Goal: Communication & Community: Answer question/provide support

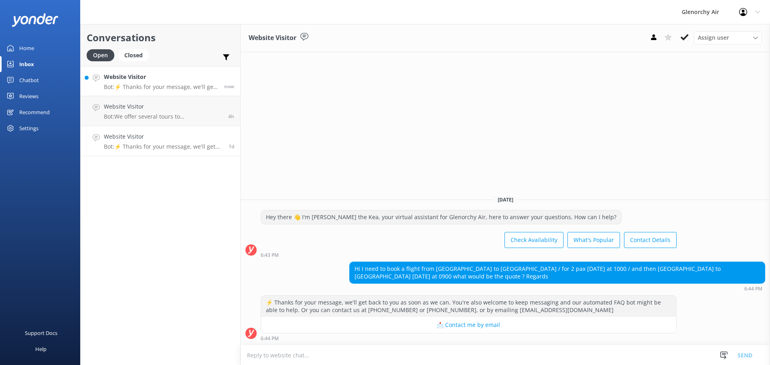
click at [138, 73] on h4 "Website Visitor" at bounding box center [161, 77] width 114 height 9
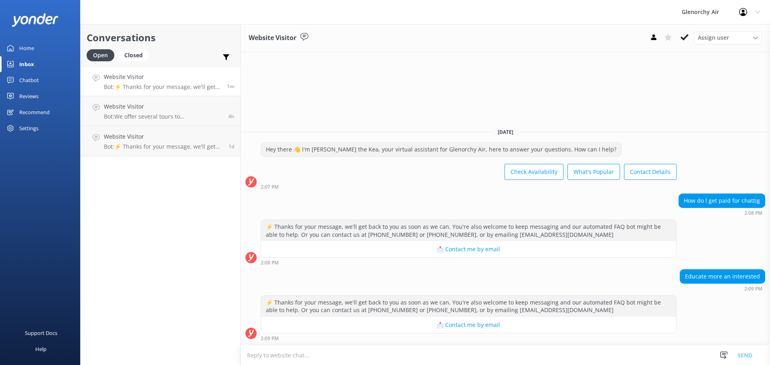
click at [456, 359] on textarea at bounding box center [506, 356] width 530 height 20
click at [682, 33] on button at bounding box center [685, 37] width 14 height 12
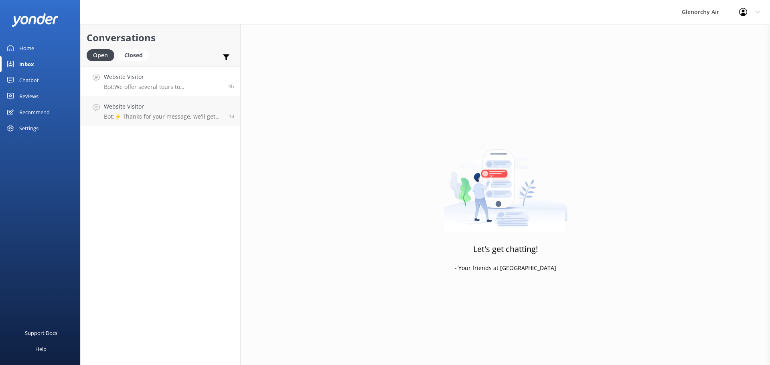
click at [136, 82] on div "Website Visitor Bot: We offer several tours to [GEOGRAPHIC_DATA]: - **Milford S…" at bounding box center [163, 81] width 118 height 17
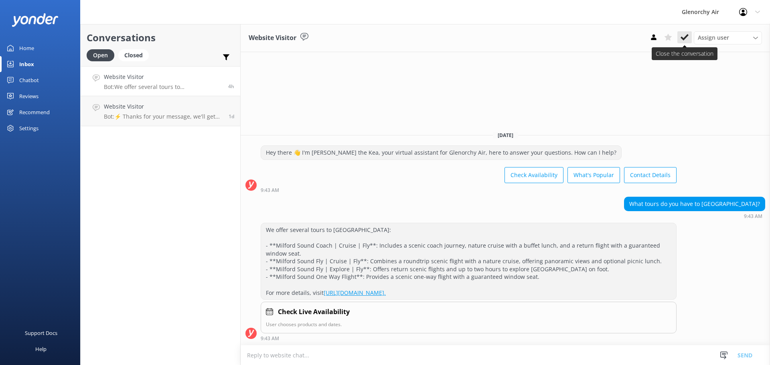
click at [683, 38] on use at bounding box center [685, 37] width 8 height 6
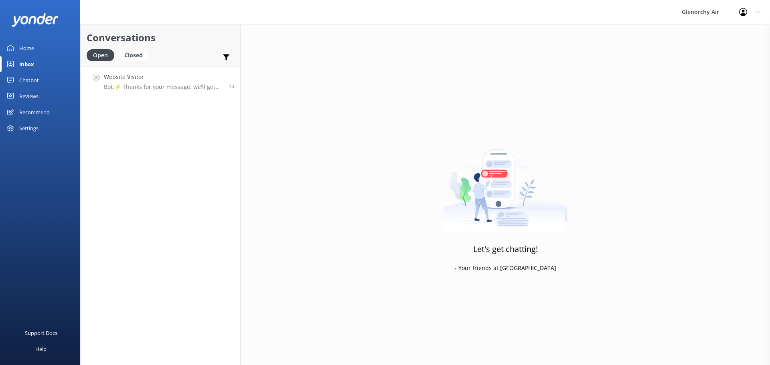
click at [194, 80] on h4 "Website Visitor" at bounding box center [163, 77] width 119 height 9
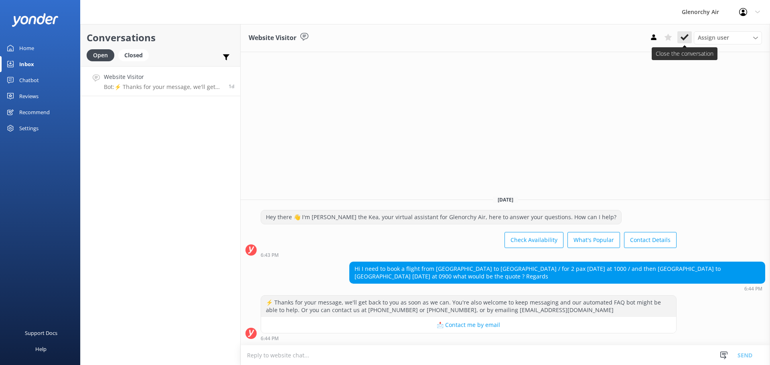
click at [688, 40] on icon at bounding box center [685, 37] width 8 height 8
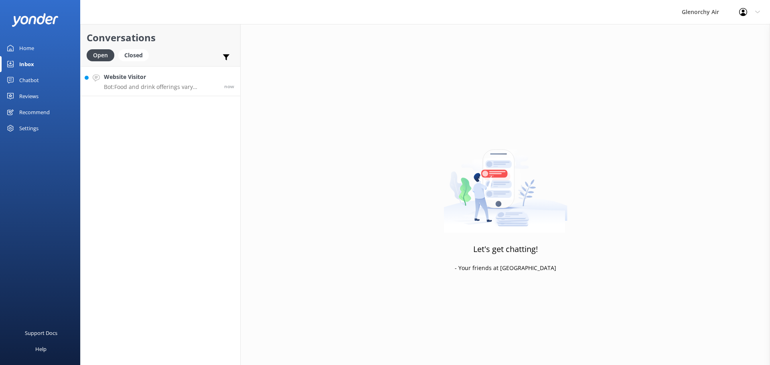
click at [161, 90] on p "Bot: Food and drink offerings vary depending on the scenic flight or tour you c…" at bounding box center [161, 86] width 114 height 7
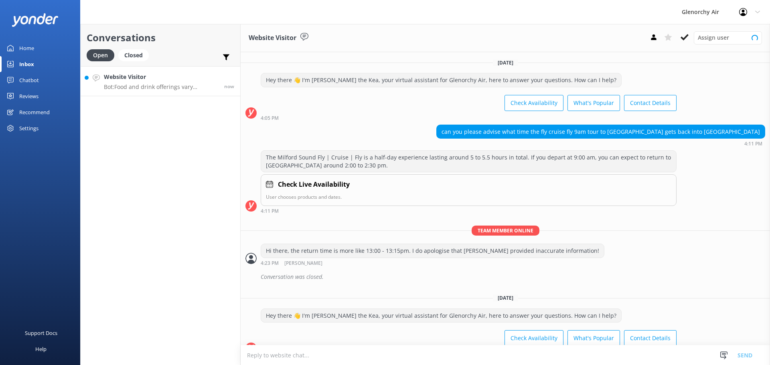
scroll to position [82, 0]
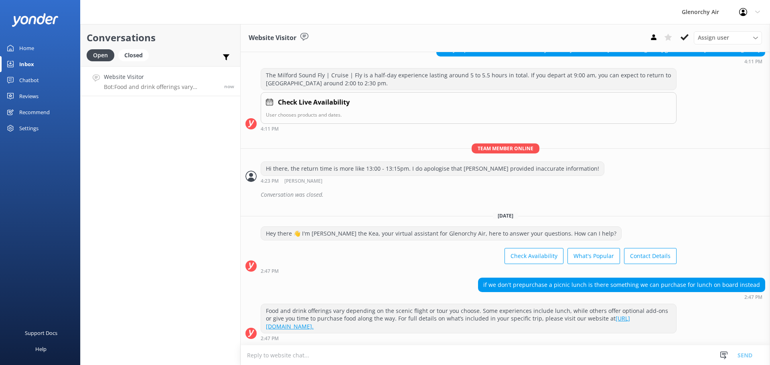
click at [373, 353] on textarea at bounding box center [506, 356] width 530 height 20
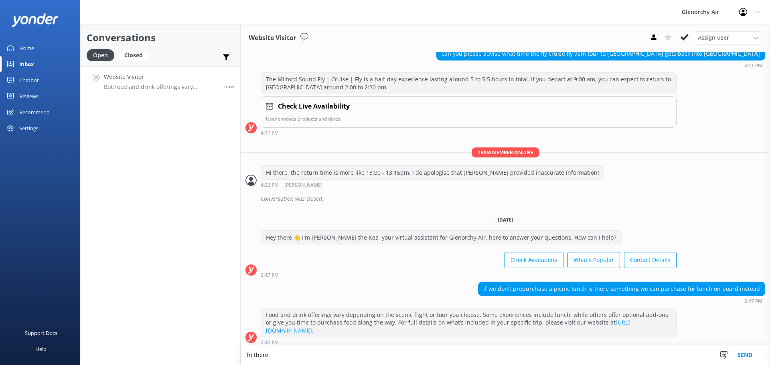
scroll to position [83, 0]
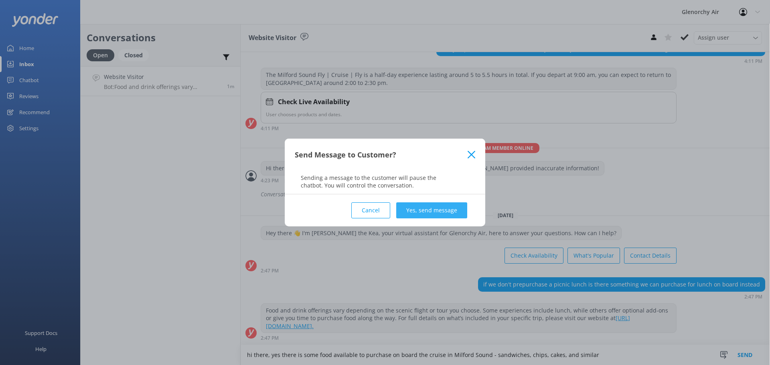
type textarea "hi there, yes there is some food available to purchase on board the cruise in M…"
click at [438, 208] on button "Yes, send message" at bounding box center [431, 211] width 71 height 16
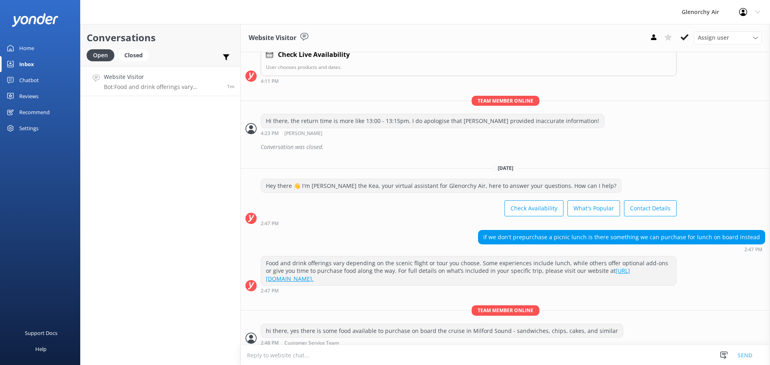
scroll to position [135, 0]
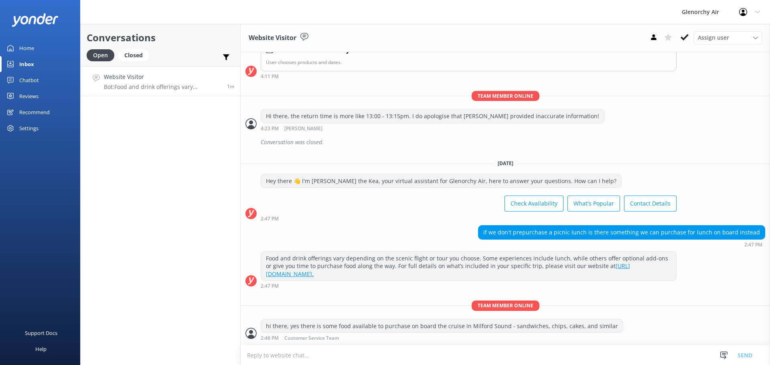
click at [430, 353] on textarea at bounding box center [506, 356] width 530 height 20
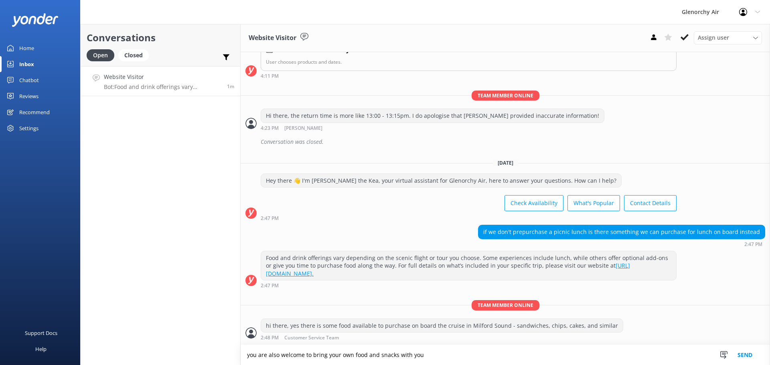
type textarea "you are also welcome to bring your own food and snacks with you"
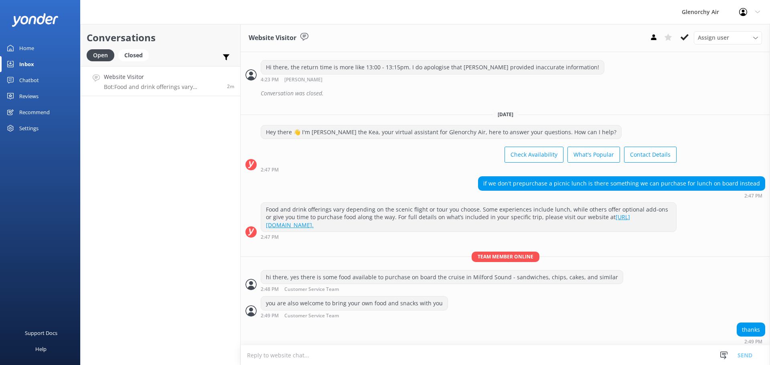
scroll to position [187, 0]
